Goal: Entertainment & Leisure: Consume media (video, audio)

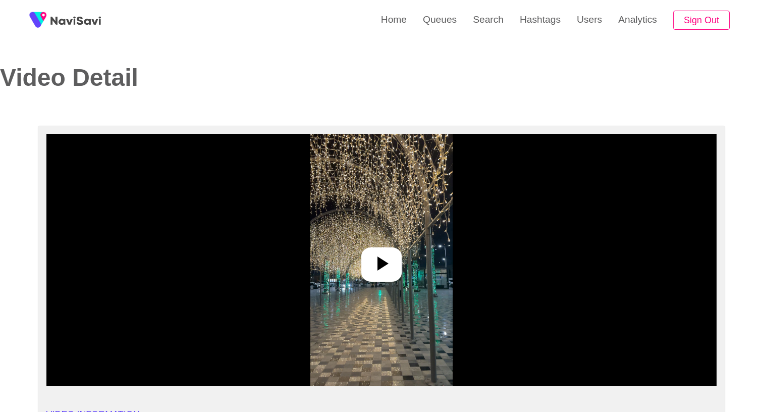
select select "****"
select select "**********"
click at [379, 220] on img at bounding box center [381, 260] width 142 height 252
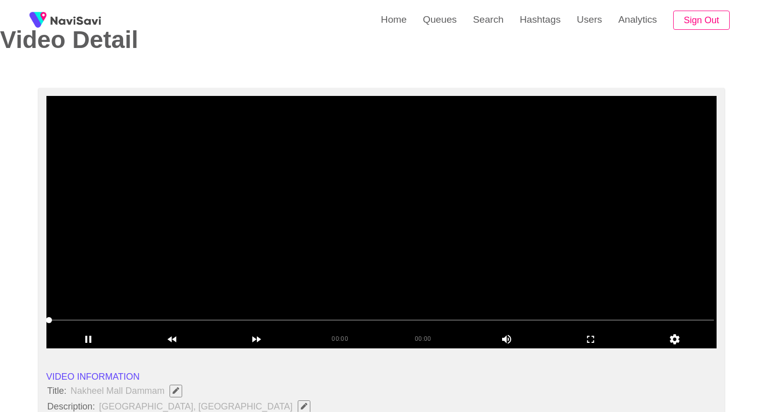
scroll to position [38, 0]
click at [589, 336] on icon "add" at bounding box center [590, 339] width 7 height 7
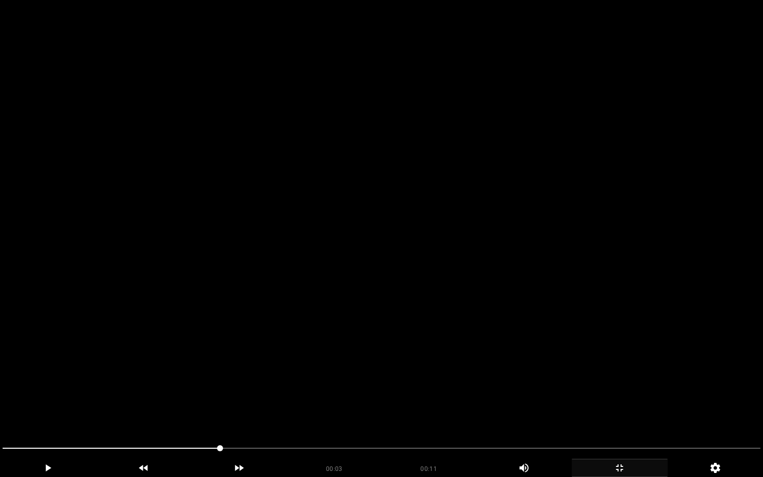
click at [482, 355] on video at bounding box center [381, 238] width 763 height 477
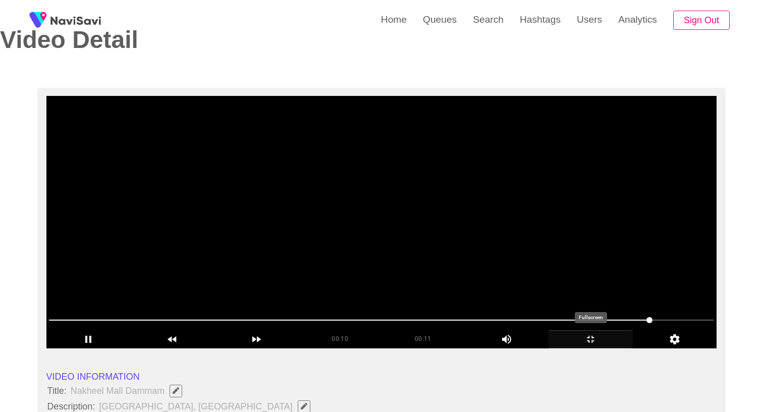
click at [320, 228] on video at bounding box center [381, 222] width 671 height 252
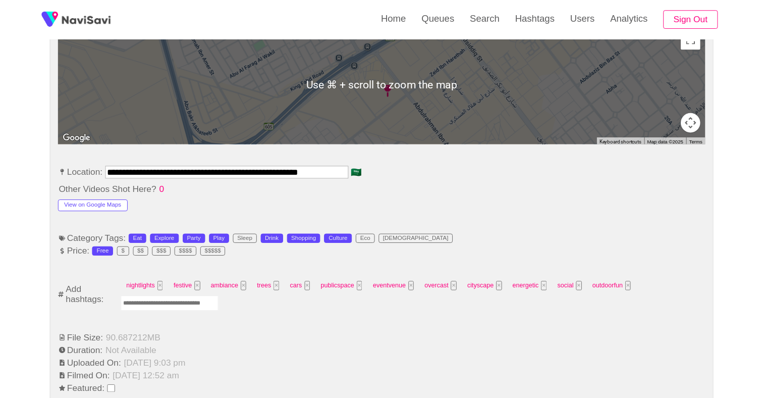
scroll to position [504, 0]
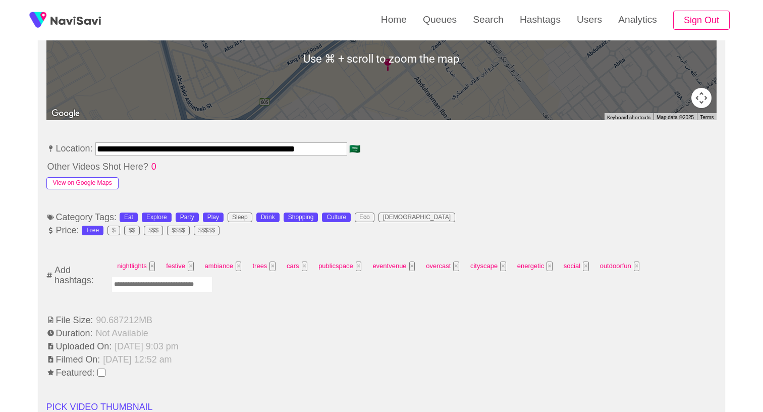
click at [96, 177] on button "View on Google Maps" at bounding box center [82, 183] width 72 height 12
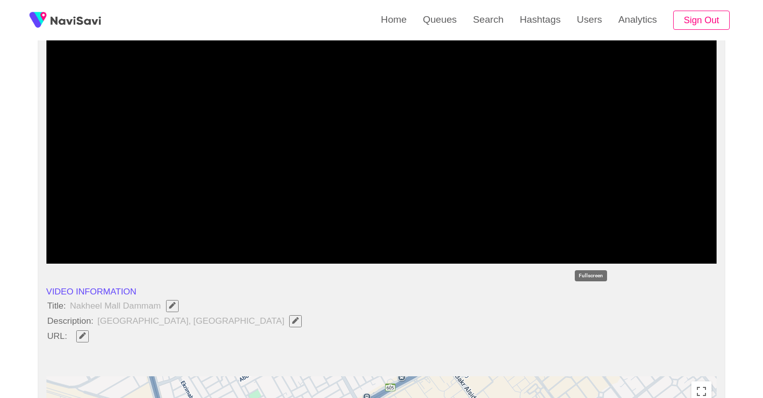
scroll to position [112, 0]
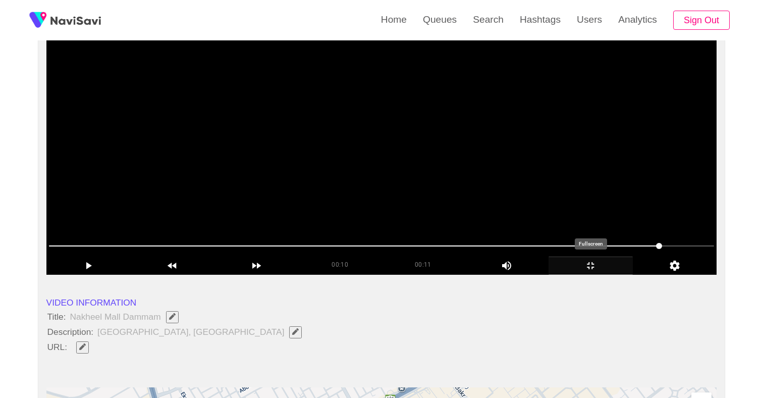
click at [346, 220] on video at bounding box center [381, 148] width 671 height 252
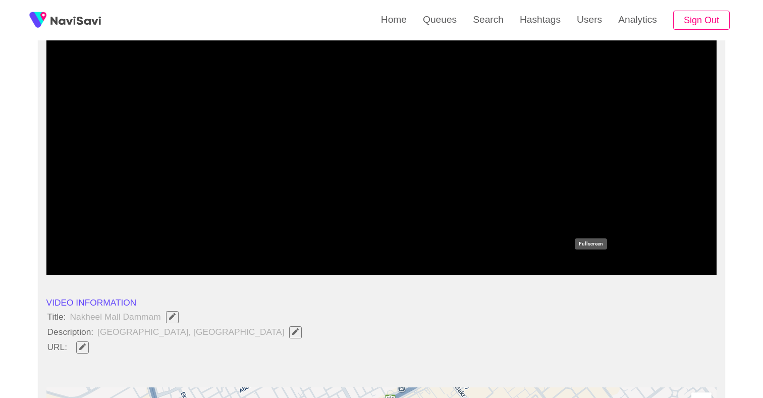
click at [343, 246] on span at bounding box center [355, 245] width 613 height 1
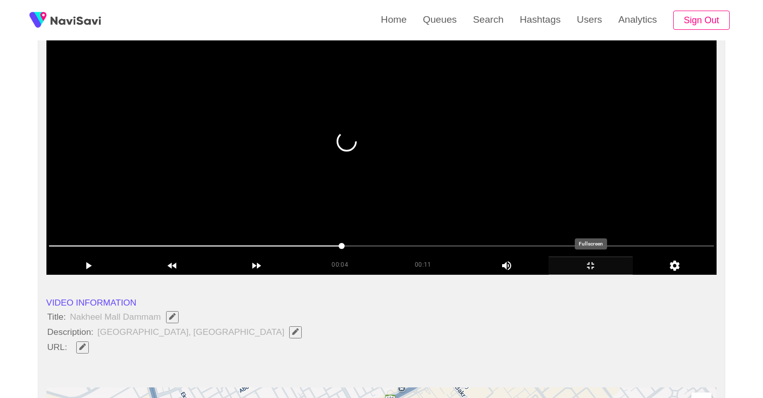
click at [362, 168] on video at bounding box center [381, 148] width 671 height 252
click at [343, 149] on video at bounding box center [381, 148] width 671 height 252
